Goal: Transaction & Acquisition: Purchase product/service

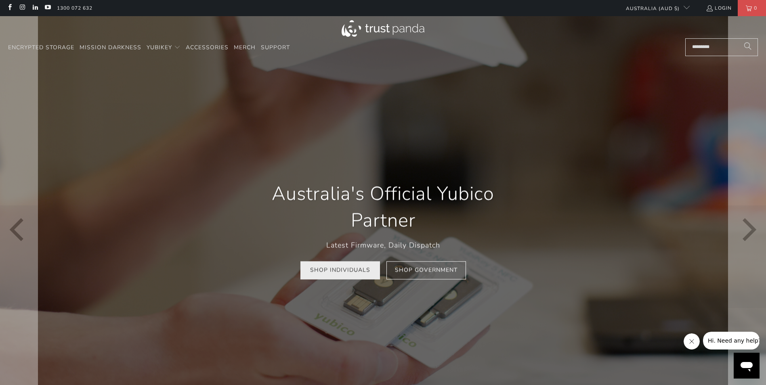
click at [336, 275] on link "Shop Individuals" at bounding box center [341, 271] width 80 height 18
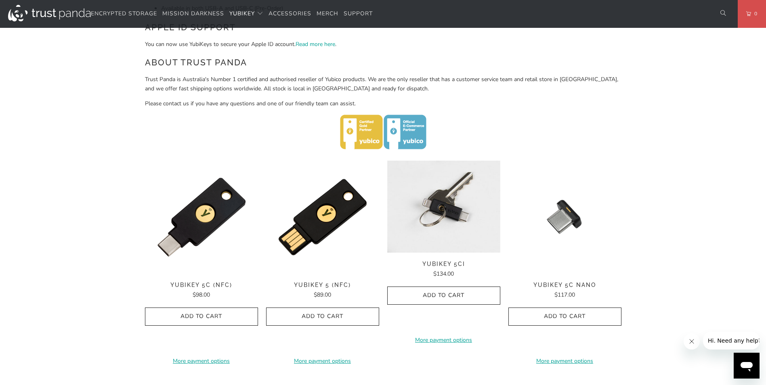
scroll to position [323, 0]
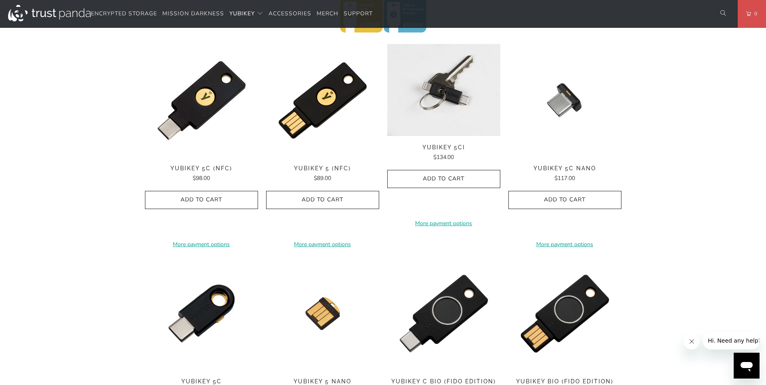
drag, startPoint x: 123, startPoint y: 136, endPoint x: 111, endPoint y: 181, distance: 46.4
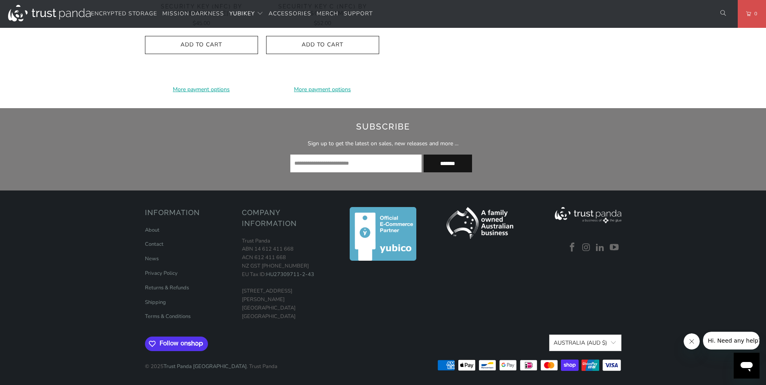
drag, startPoint x: 115, startPoint y: 265, endPoint x: 131, endPoint y: 336, distance: 72.9
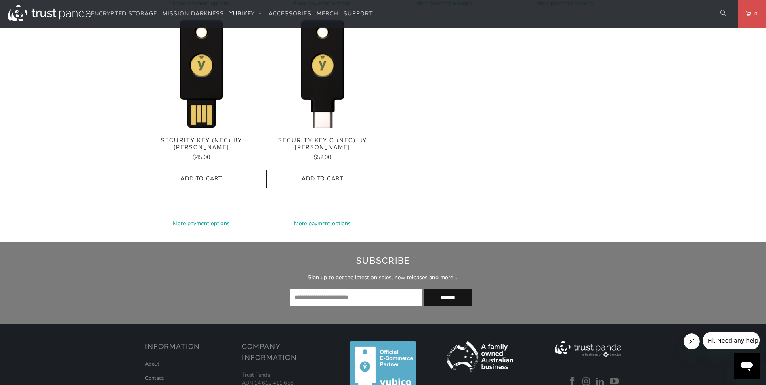
scroll to position [826, 0]
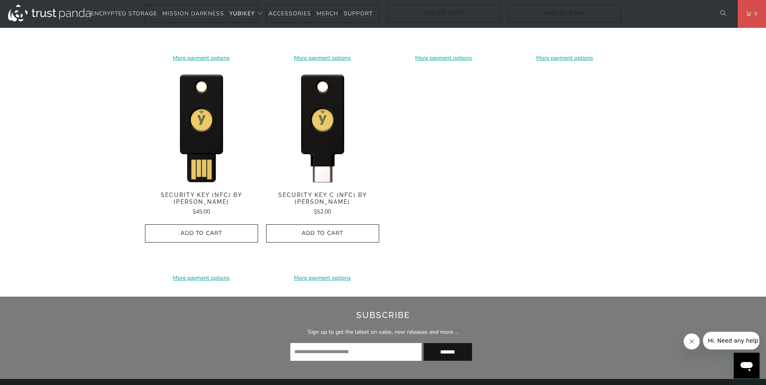
drag, startPoint x: 621, startPoint y: 304, endPoint x: 625, endPoint y: 267, distance: 37.3
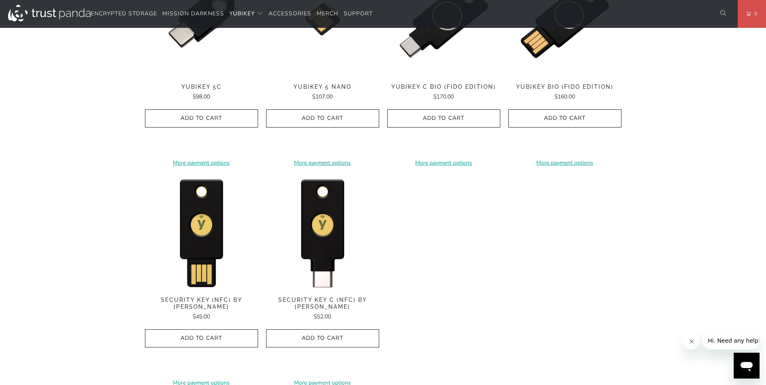
drag, startPoint x: 630, startPoint y: 261, endPoint x: 626, endPoint y: 217, distance: 44.2
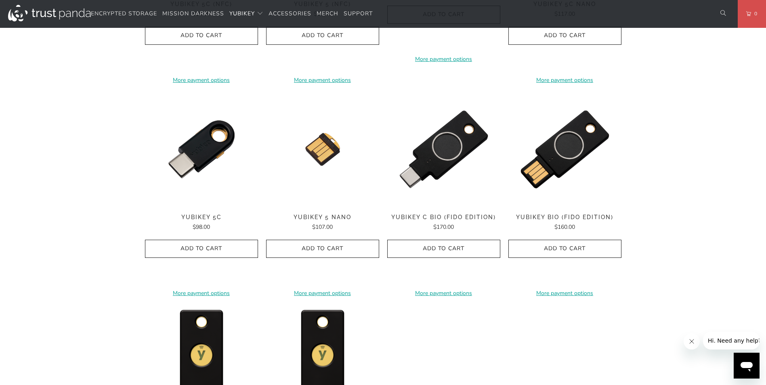
drag, startPoint x: 626, startPoint y: 217, endPoint x: 629, endPoint y: 164, distance: 52.6
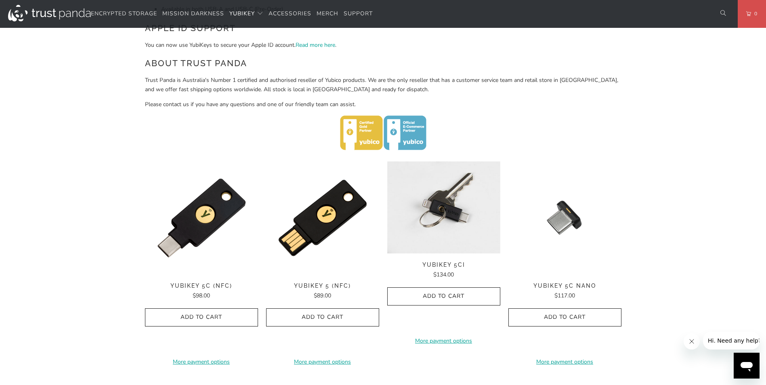
scroll to position [273, 0]
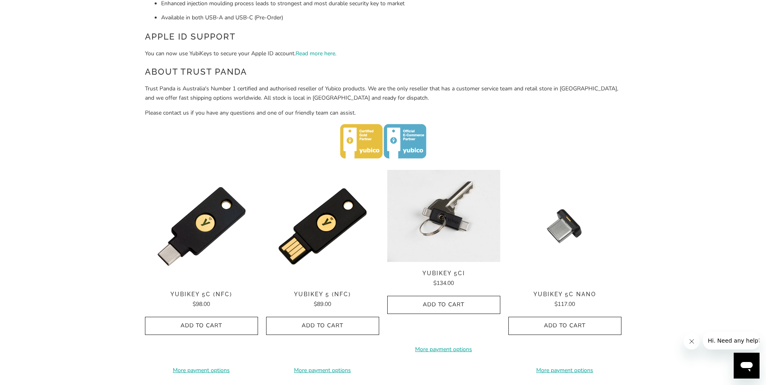
click at [363, 137] on img at bounding box center [383, 141] width 86 height 35
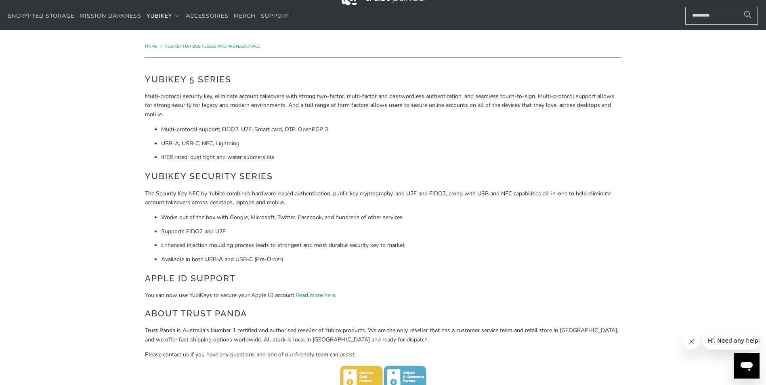
scroll to position [0, 0]
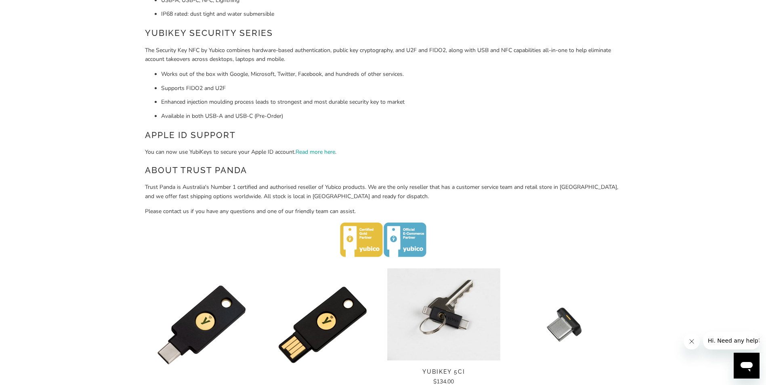
drag, startPoint x: 469, startPoint y: 167, endPoint x: 467, endPoint y: 212, distance: 45.3
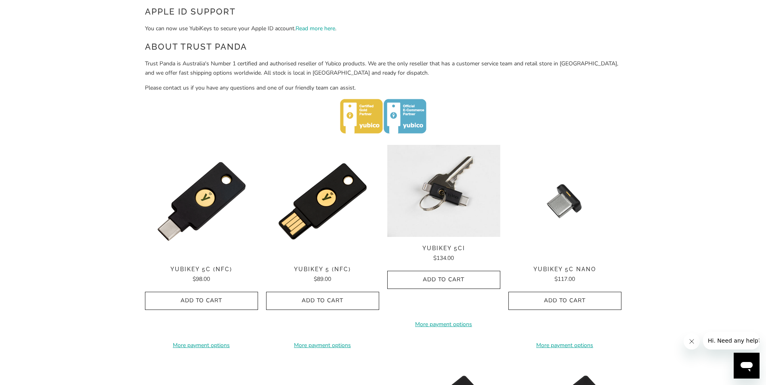
scroll to position [299, 0]
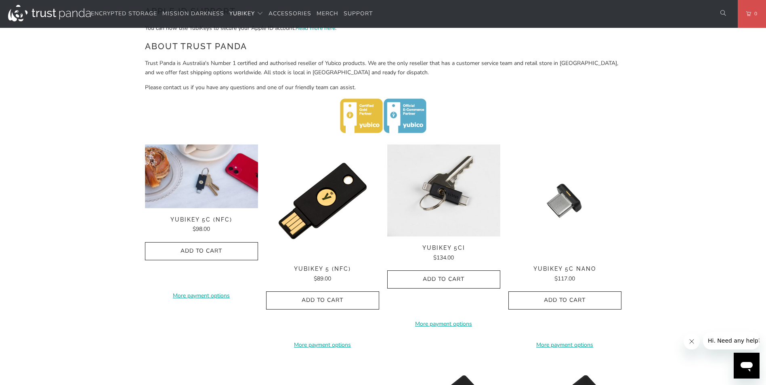
click at [211, 193] on img at bounding box center [201, 177] width 113 height 64
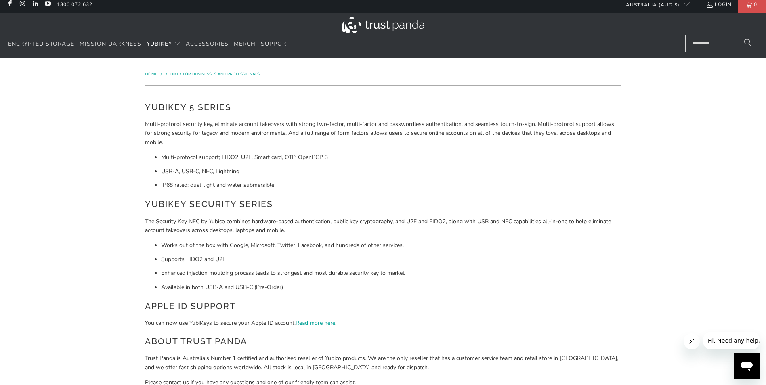
scroll to position [0, 0]
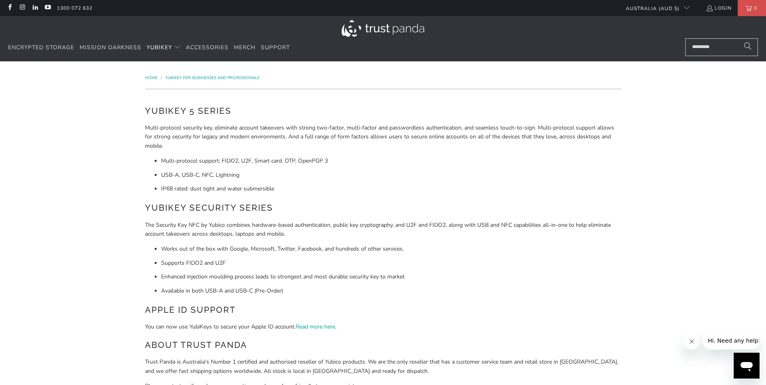
click at [358, 185] on li "IP68 rated: dust tight and water submersible" at bounding box center [391, 189] width 460 height 9
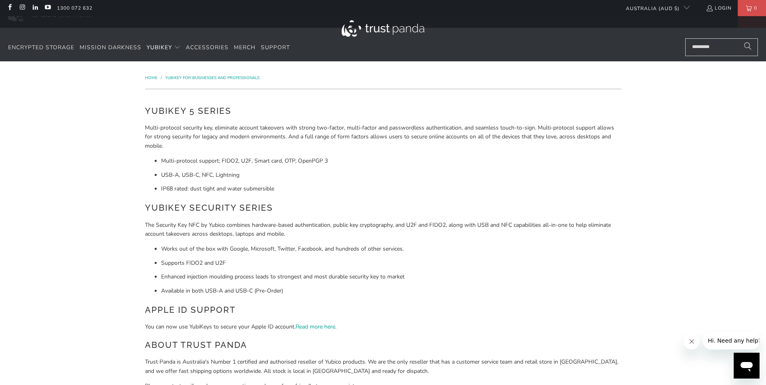
drag, startPoint x: 713, startPoint y: 224, endPoint x: 710, endPoint y: 55, distance: 168.9
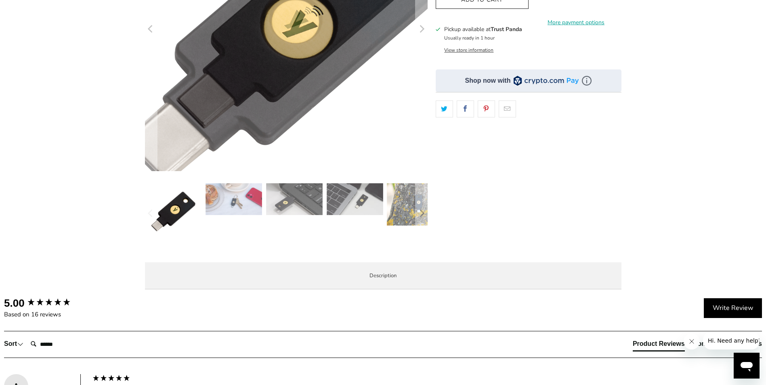
scroll to position [202, 0]
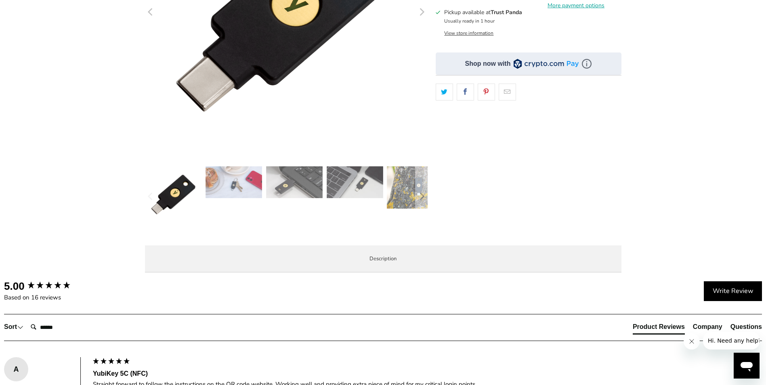
click at [248, 187] on img at bounding box center [234, 182] width 57 height 32
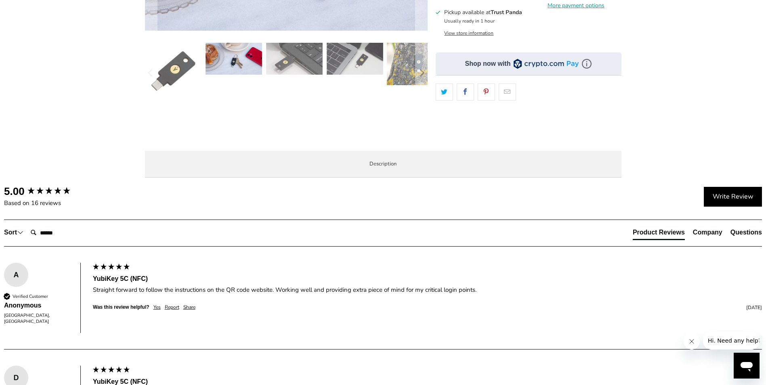
click at [276, 62] on img at bounding box center [294, 59] width 57 height 32
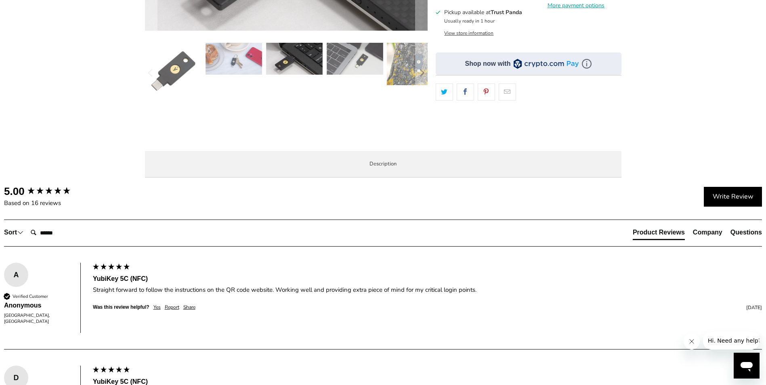
click at [365, 58] on img at bounding box center [355, 59] width 57 height 32
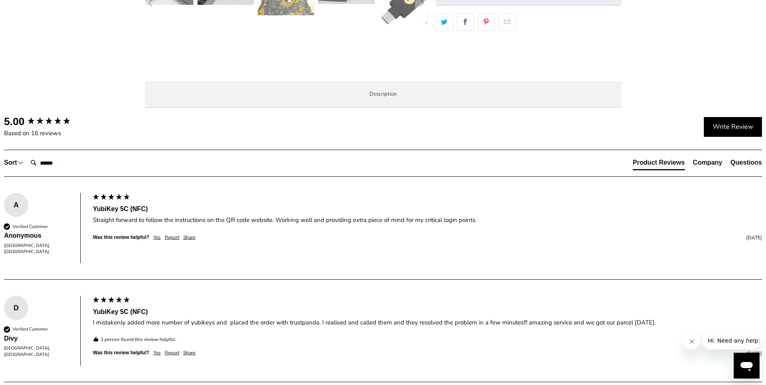
scroll to position [283, 0]
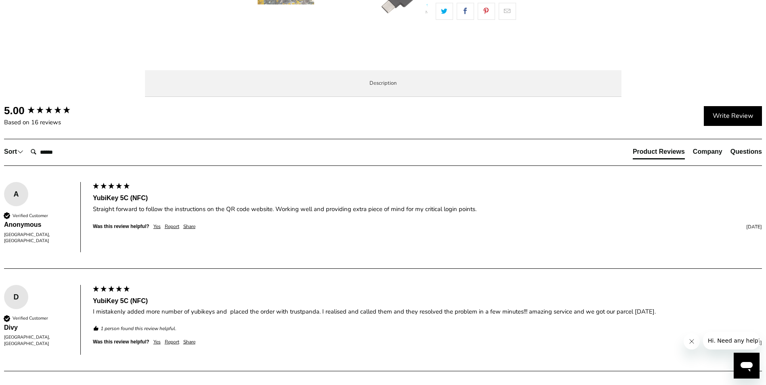
click at [0, 0] on span "Specifications" at bounding box center [0, 0] width 0 height 0
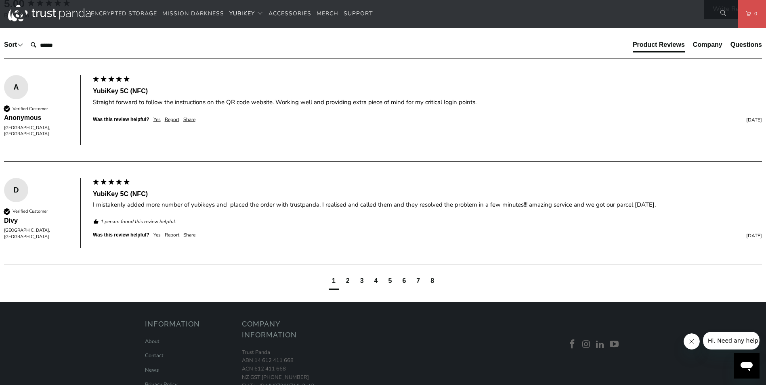
scroll to position [485, 0]
